Goal: Find specific page/section: Find specific page/section

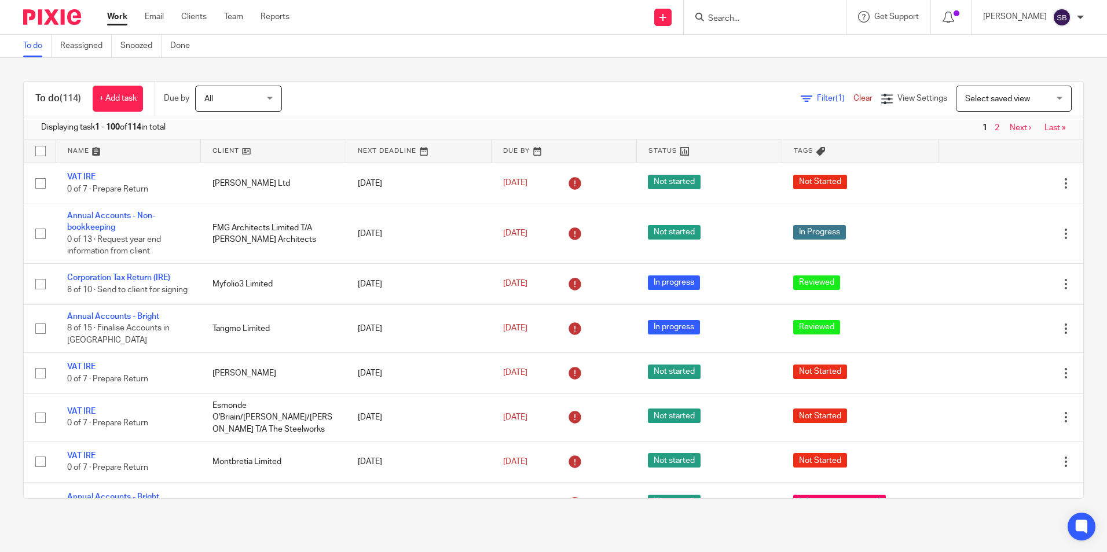
click at [740, 17] on input "Search" at bounding box center [759, 19] width 104 height 10
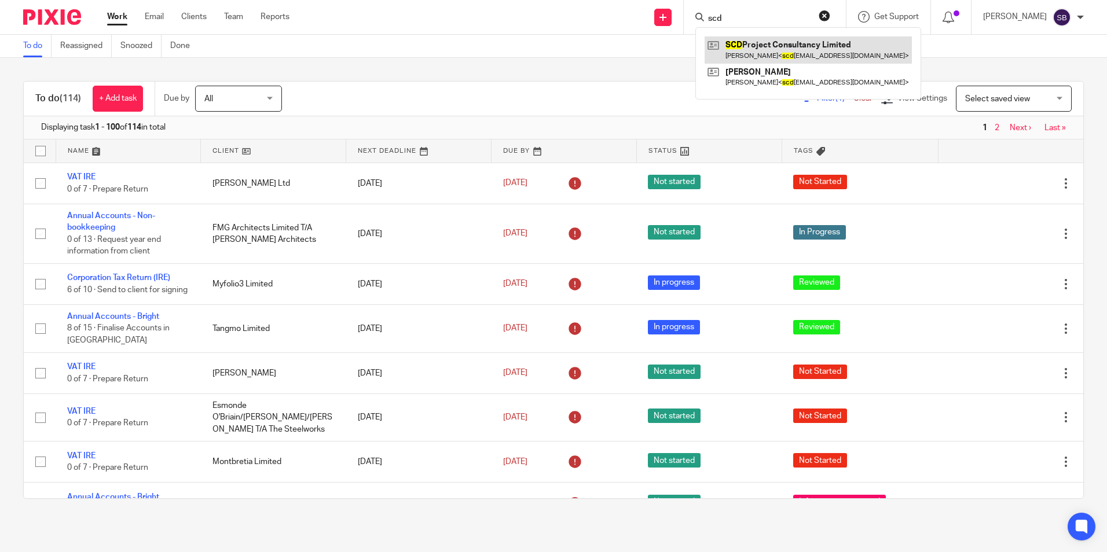
type input "scd"
click at [772, 46] on link at bounding box center [807, 49] width 207 height 27
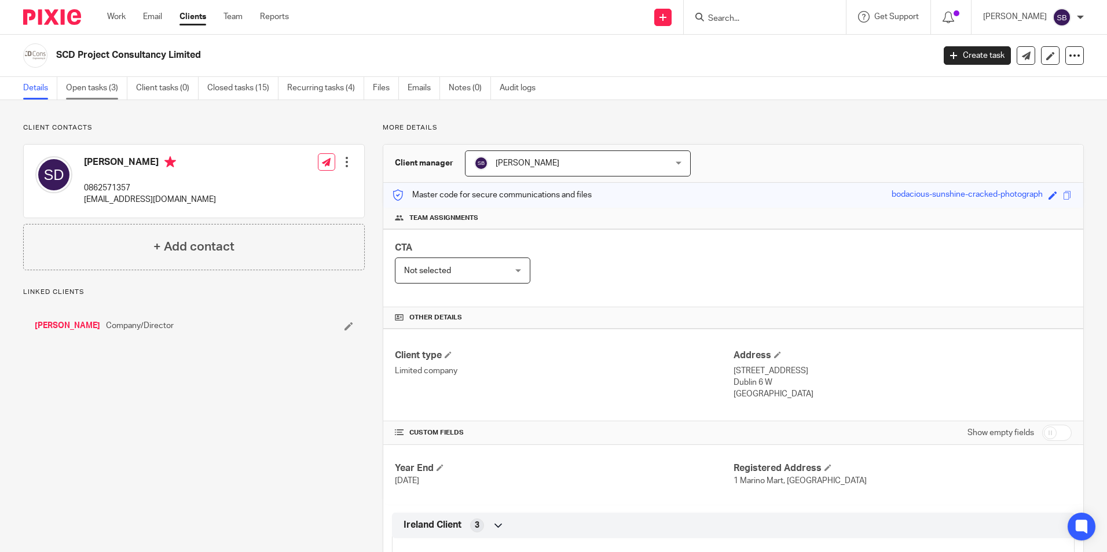
click at [100, 88] on link "Open tasks (3)" at bounding box center [96, 88] width 61 height 23
